Goal: Find specific page/section: Find specific page/section

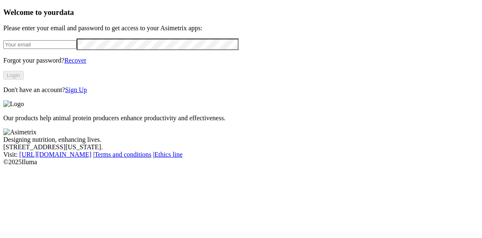
type input "[PERSON_NAME][EMAIL_ADDRESS][DOMAIN_NAME]"
click at [24, 80] on button "Login" at bounding box center [13, 75] width 20 height 9
